Goal: Information Seeking & Learning: Find specific page/section

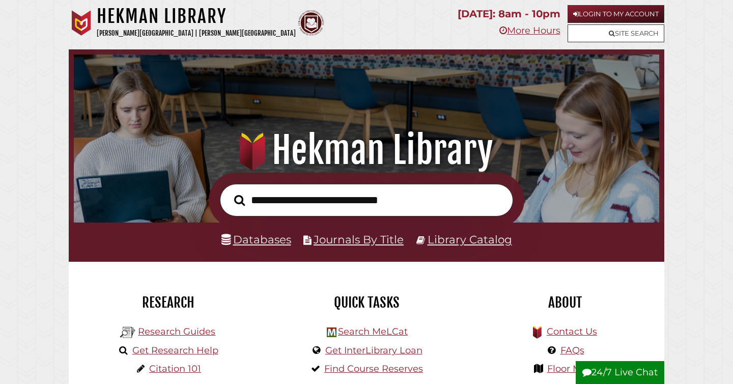
scroll to position [193, 580]
click at [247, 240] on link "Databases" at bounding box center [256, 239] width 70 height 13
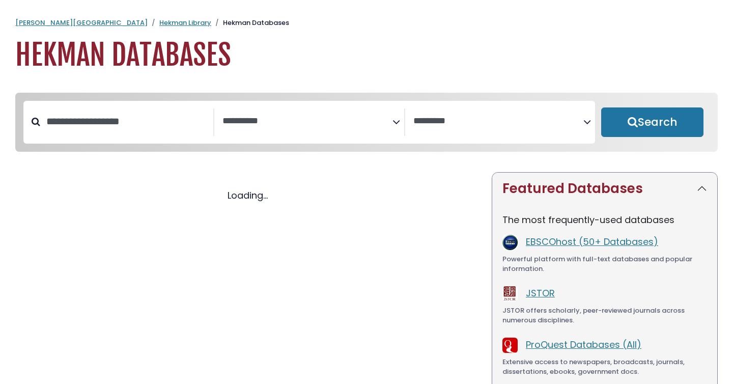
select select "Database Subject Filter"
select select "Database Vendors Filter"
select select "Database Subject Filter"
select select "Database Vendors Filter"
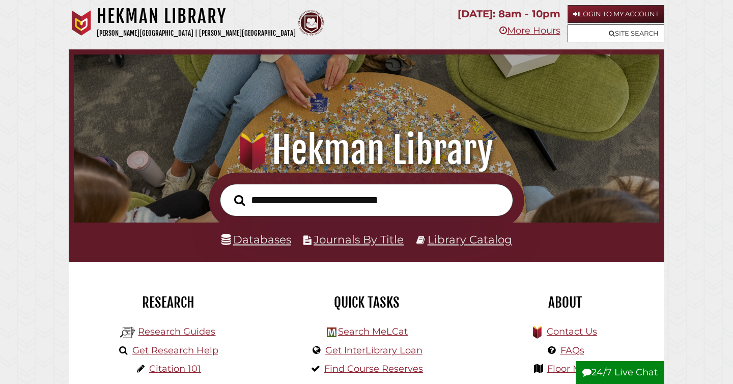
scroll to position [193, 580]
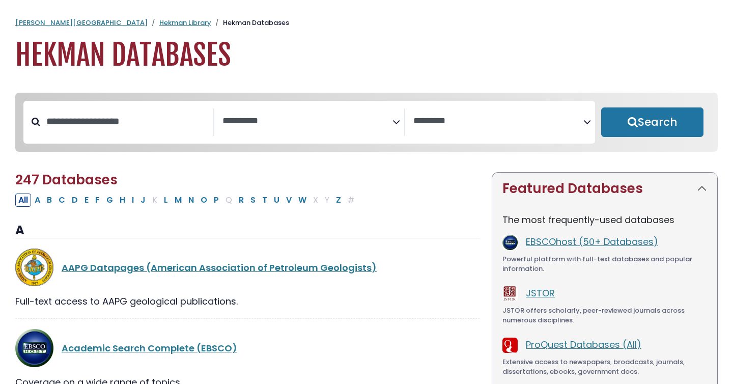
select select "Database Subject Filter"
select select "Database Vendors Filter"
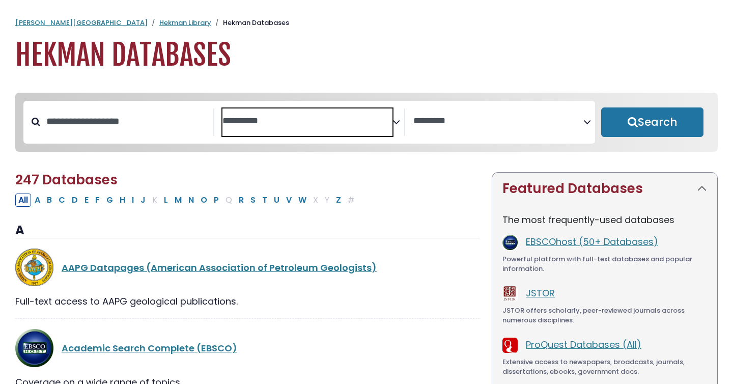
click at [335, 129] on span "Search filters" at bounding box center [307, 121] width 170 height 27
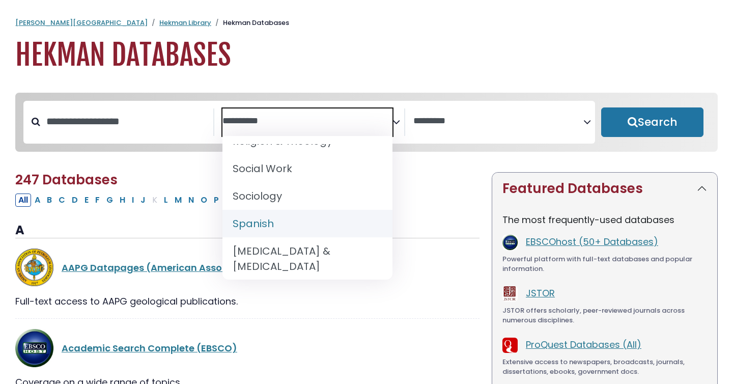
scroll to position [1005, 0]
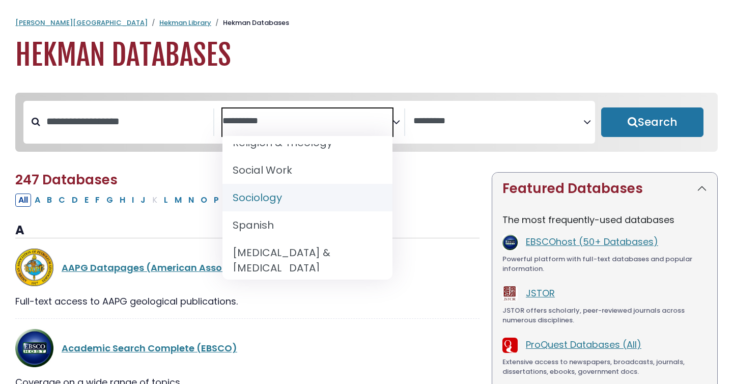
select select "*****"
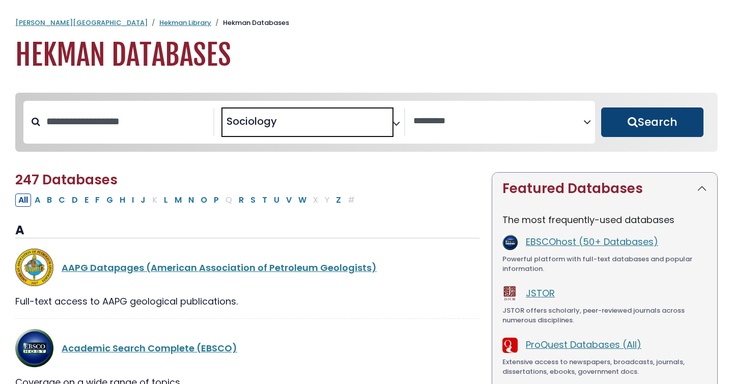
click at [664, 131] on button "Search" at bounding box center [652, 122] width 102 height 30
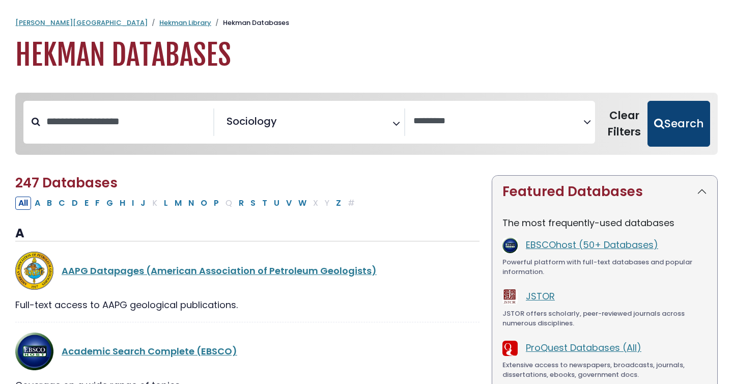
select select "Database Vendors Filter"
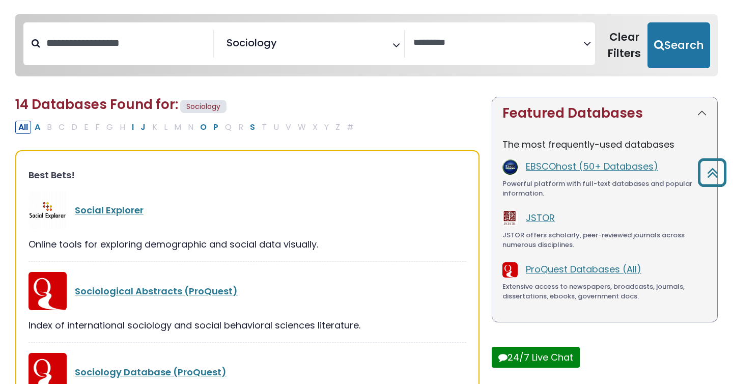
scroll to position [44, 0]
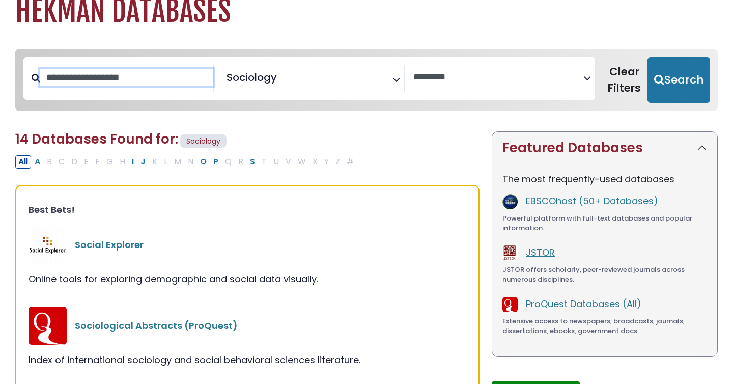
click at [161, 78] on input "Search database by title or keyword" at bounding box center [126, 77] width 173 height 17
type input "*********"
click at [647, 57] on button "Search" at bounding box center [678, 80] width 63 height 46
select select "Database Vendors Filter"
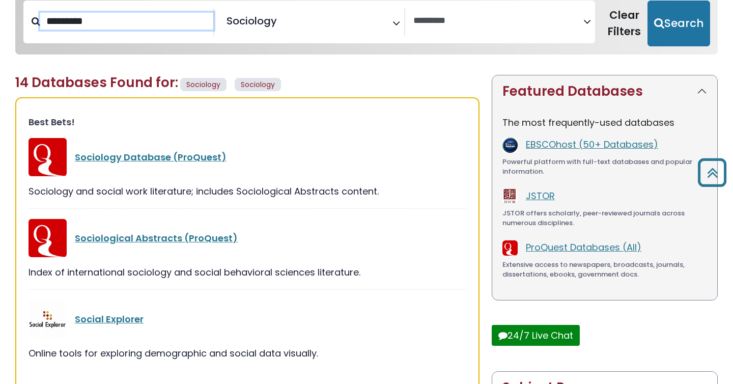
scroll to position [99, 0]
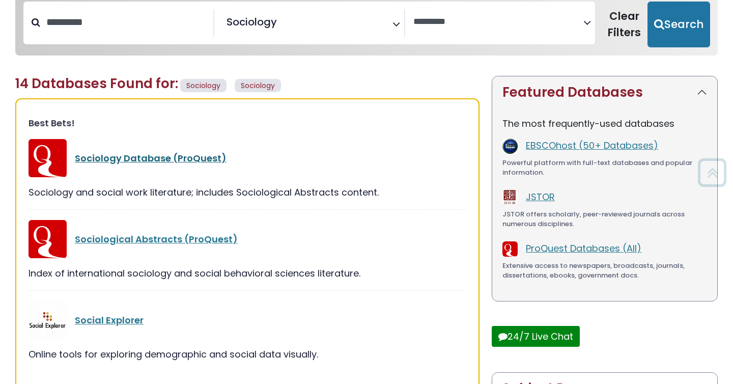
click at [192, 157] on link "Sociology Database (ProQuest)" at bounding box center [151, 158] width 152 height 13
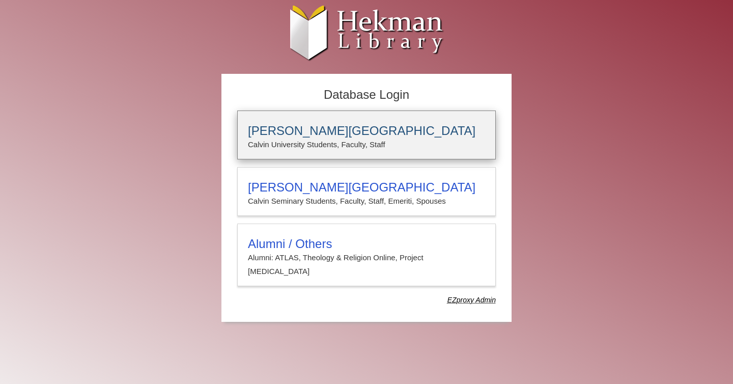
type input "**********"
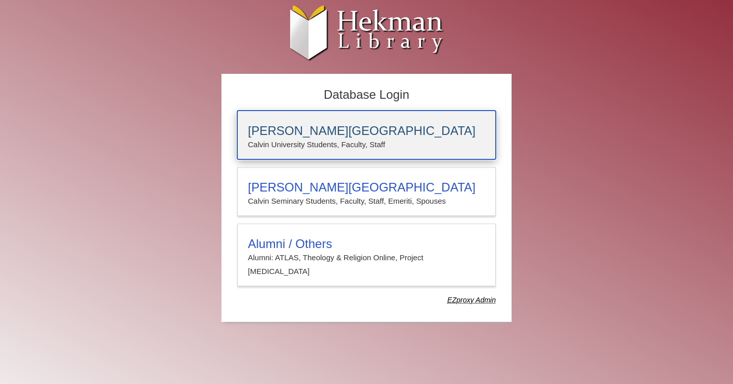
click at [322, 127] on h3 "[PERSON_NAME][GEOGRAPHIC_DATA]" at bounding box center [366, 131] width 237 height 14
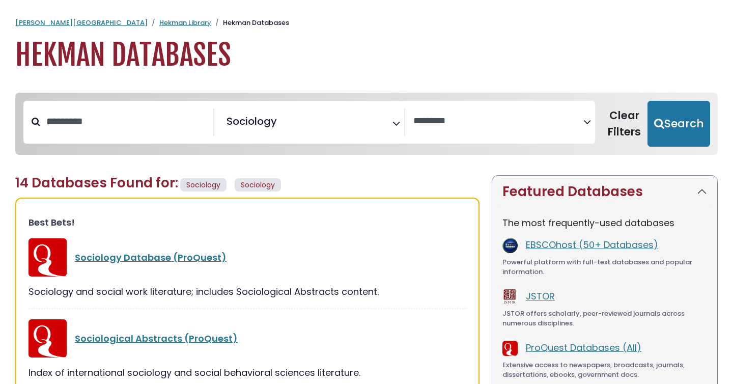
select select "Database Vendors Filter"
click at [98, 119] on input "*********" at bounding box center [126, 121] width 173 height 17
click at [99, 120] on input "*********" at bounding box center [126, 121] width 173 height 17
type input "*"
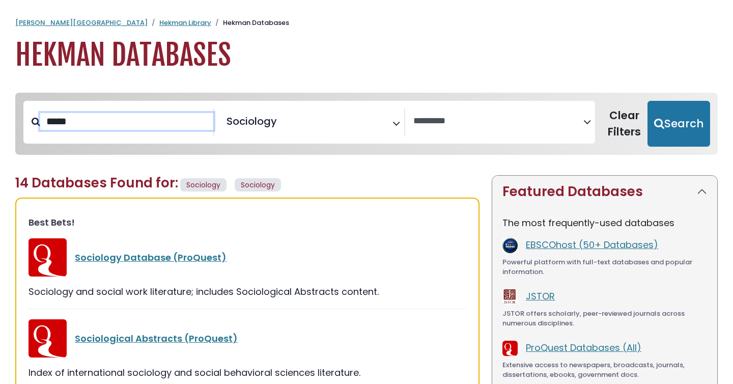
type input "*****"
click at [647, 101] on button "Search" at bounding box center [678, 124] width 63 height 46
select select "Database Vendors Filter"
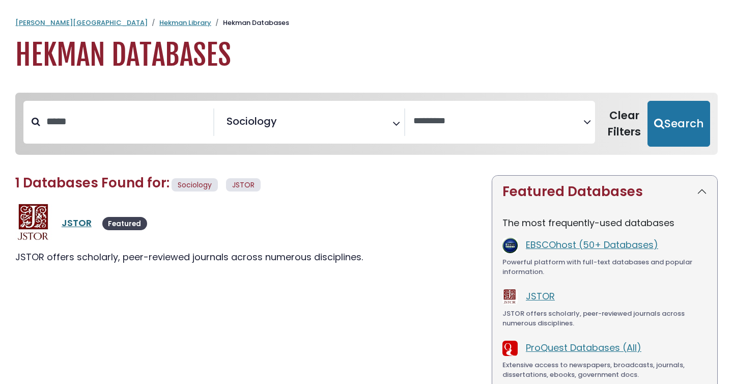
click at [73, 222] on link "JSTOR" at bounding box center [77, 222] width 30 height 13
